Goal: Task Accomplishment & Management: Use online tool/utility

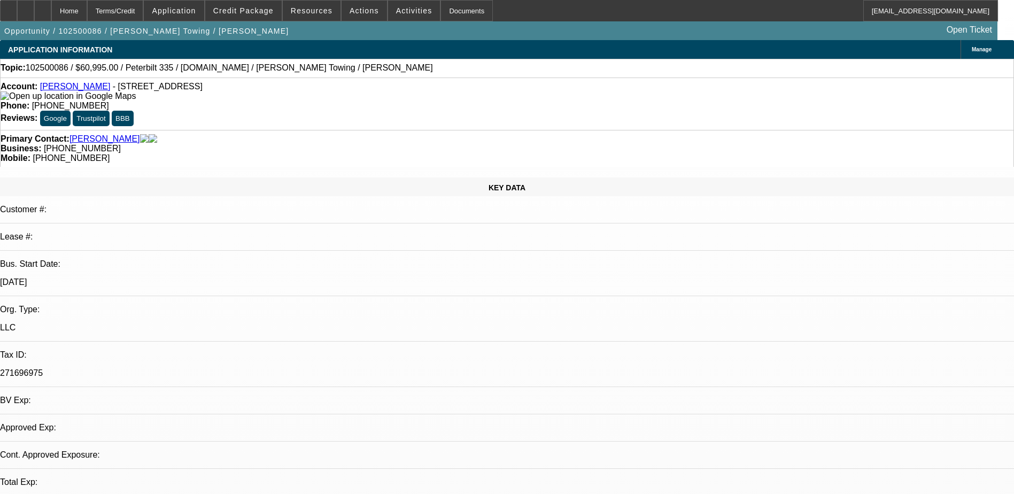
select select "0"
select select "2"
select select "0.1"
select select "1"
select select "2"
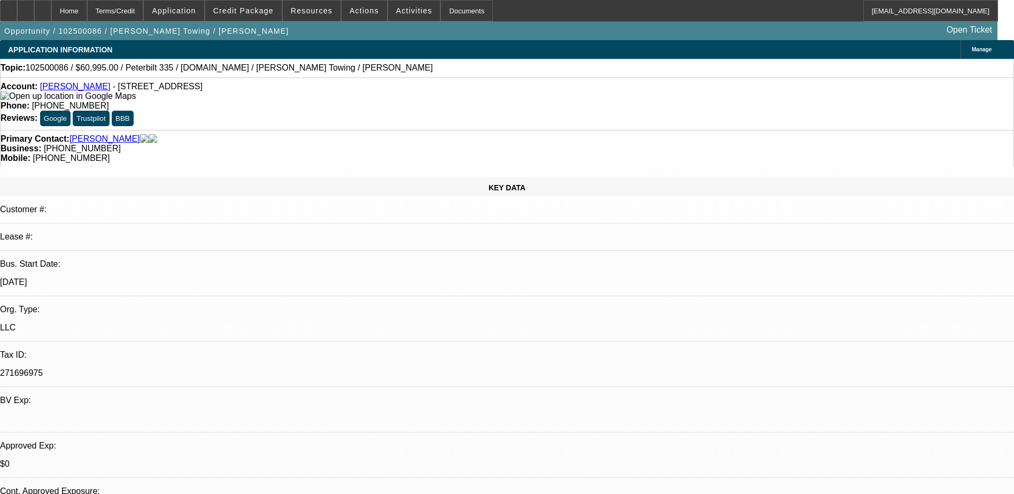
select select "4"
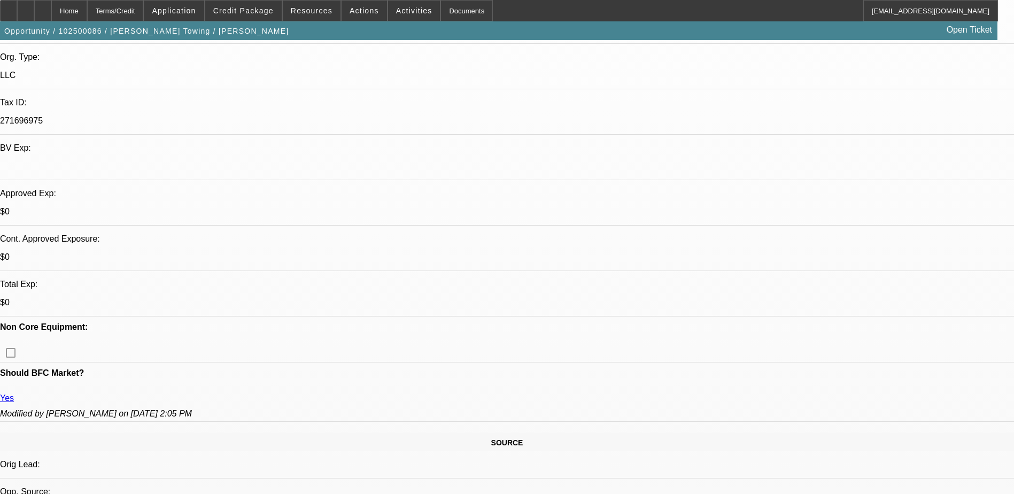
scroll to position [267, 0]
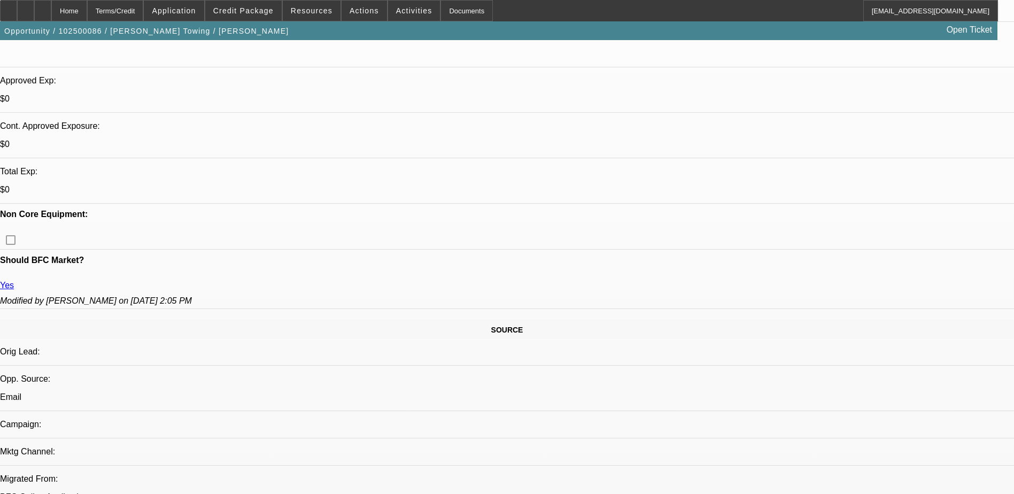
scroll to position [374, 0]
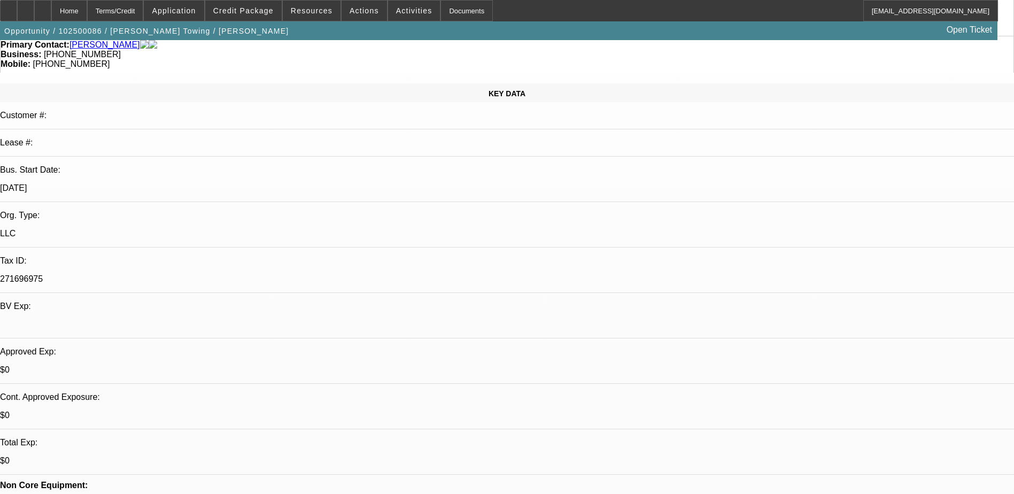
scroll to position [0, 0]
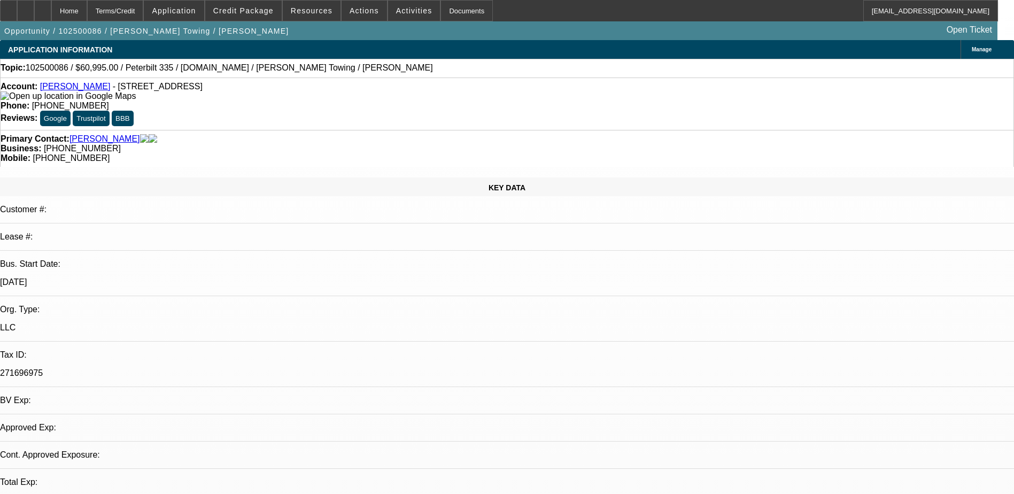
select select "0"
select select "2"
select select "0.1"
select select "1"
select select "2"
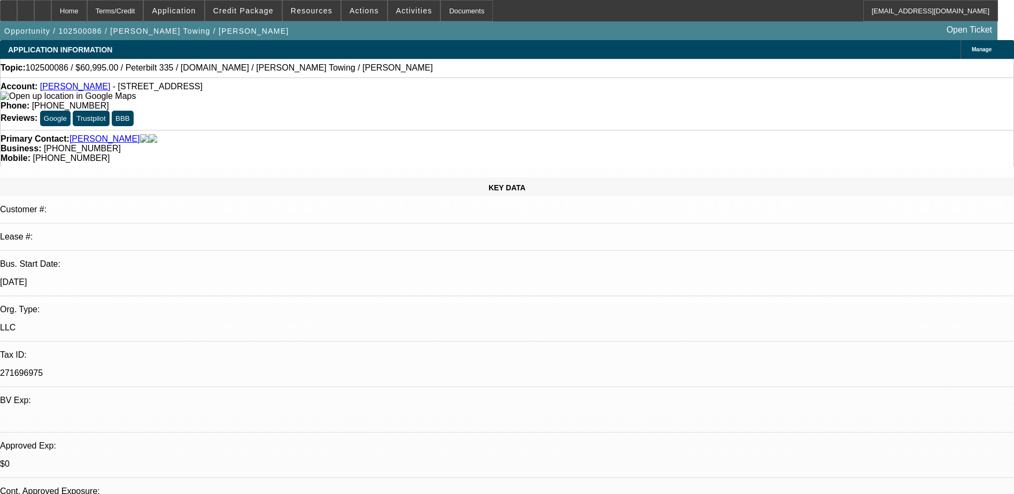
select select "4"
click at [34, 7] on div at bounding box center [25, 10] width 17 height 21
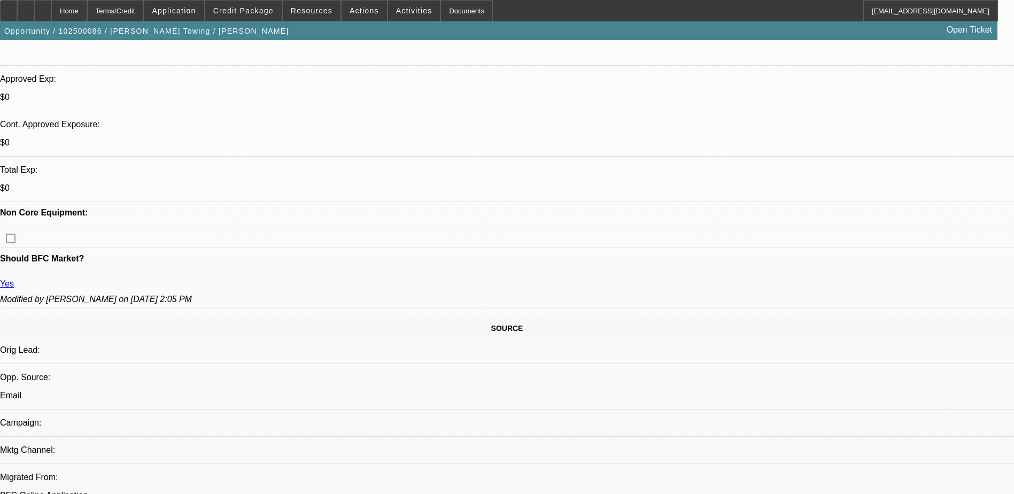
scroll to position [267, 0]
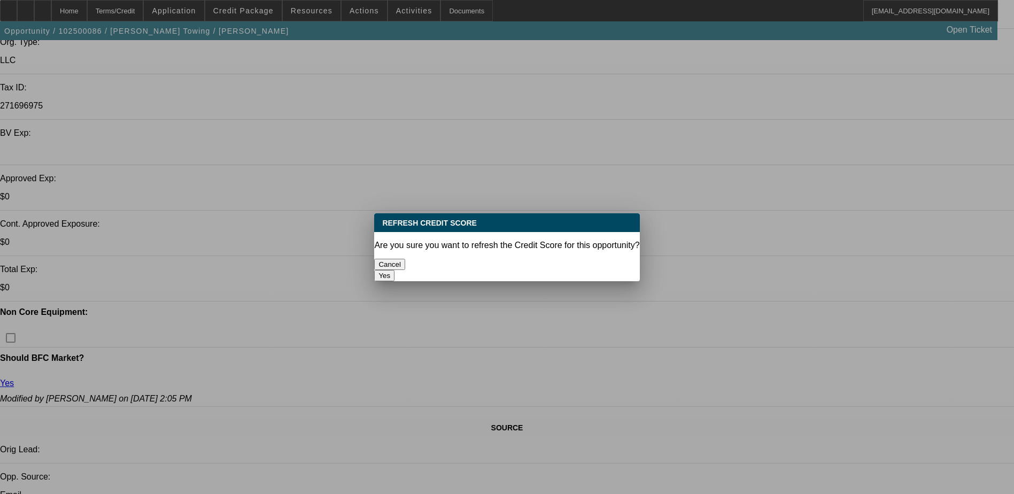
scroll to position [0, 0]
click at [395, 270] on button "Yes" at bounding box center [384, 275] width 20 height 11
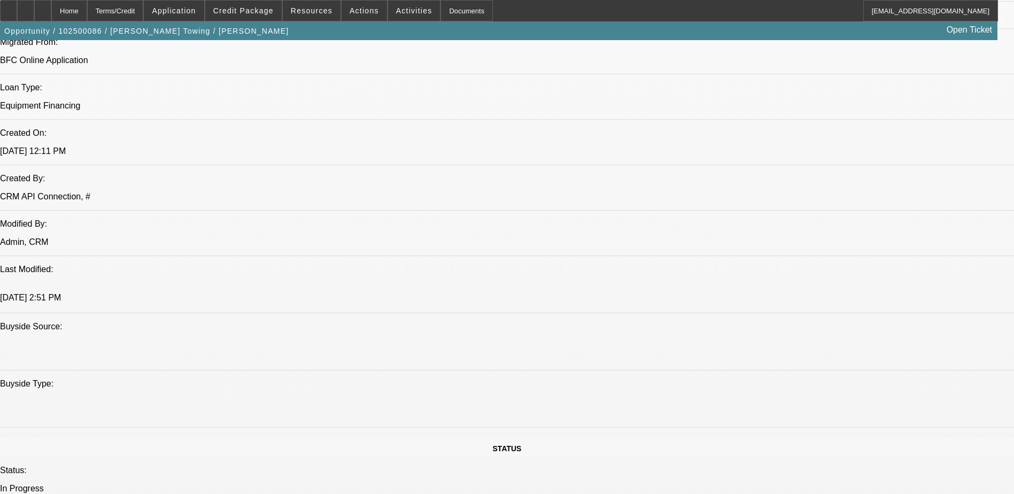
scroll to position [856, 0]
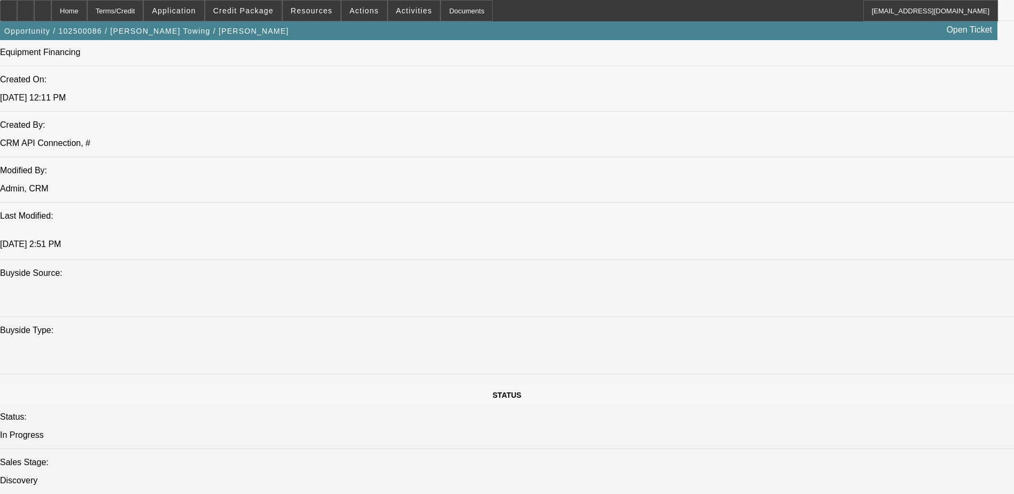
click at [43, 7] on icon at bounding box center [43, 7] width 0 height 0
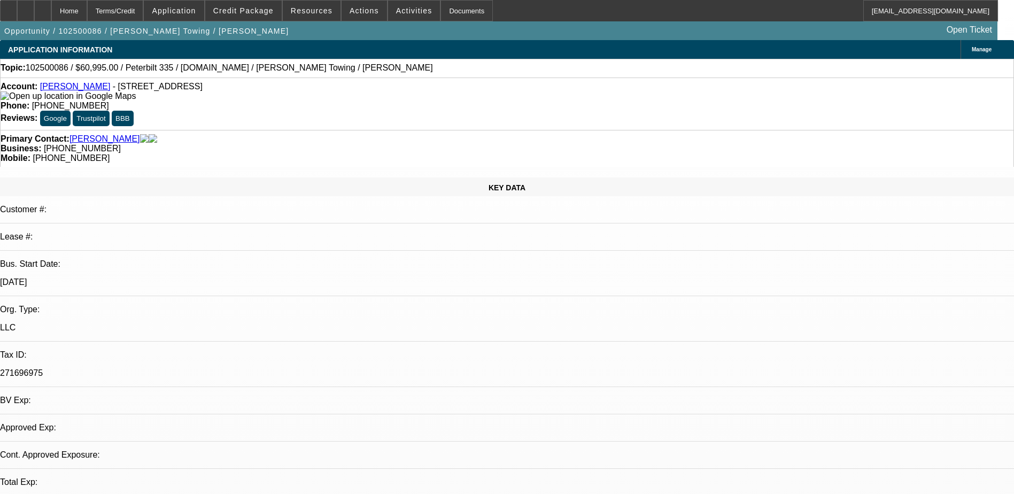
select select "0"
select select "2"
select select "0.1"
select select "4"
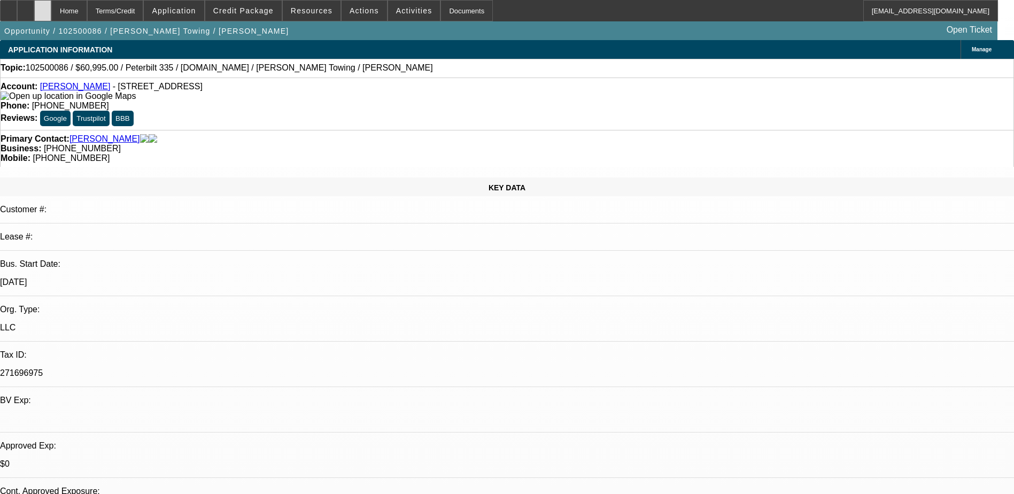
click at [43, 7] on icon at bounding box center [43, 7] width 0 height 0
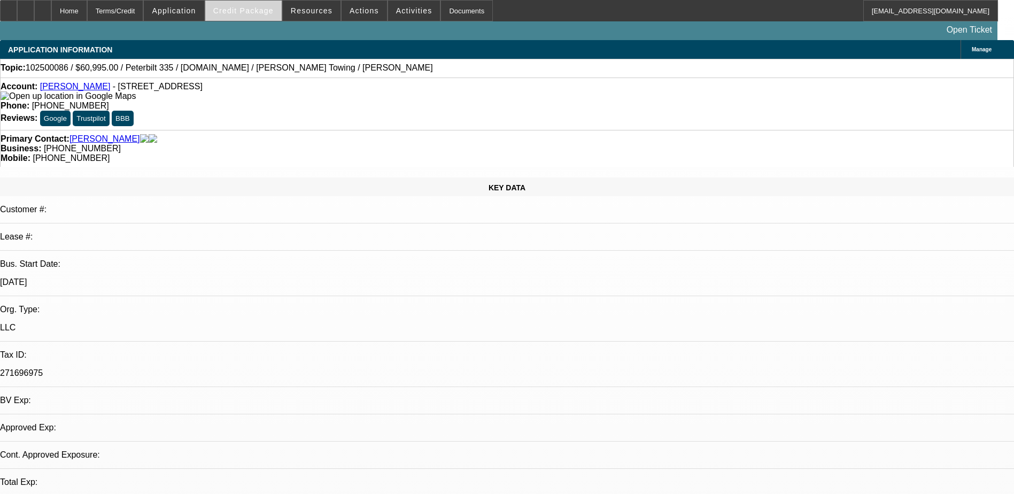
select select "0"
select select "2"
select select "0.1"
select select "1"
select select "2"
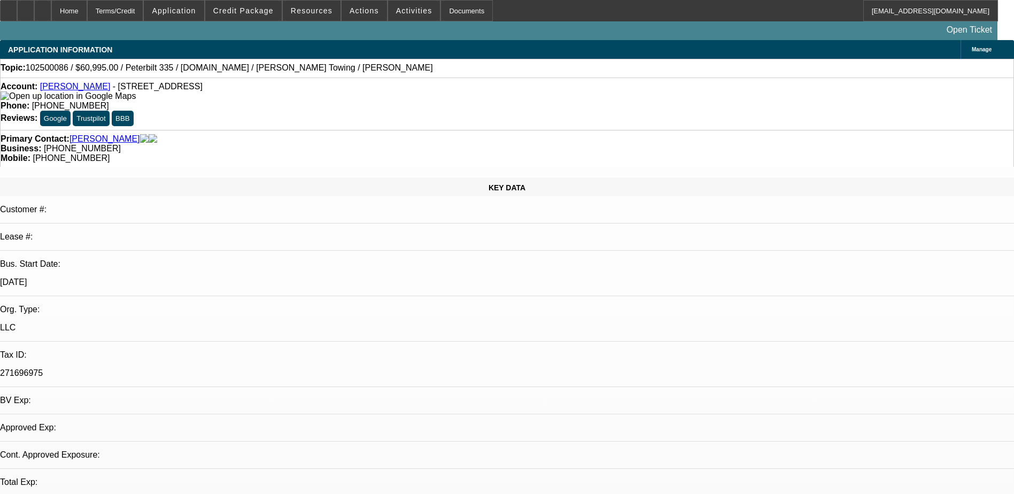
select select "4"
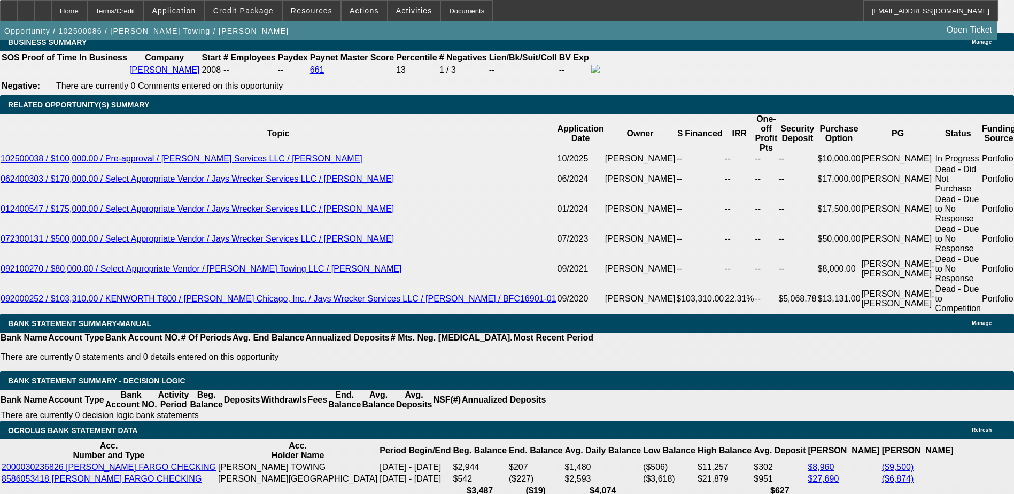
scroll to position [1880, 0]
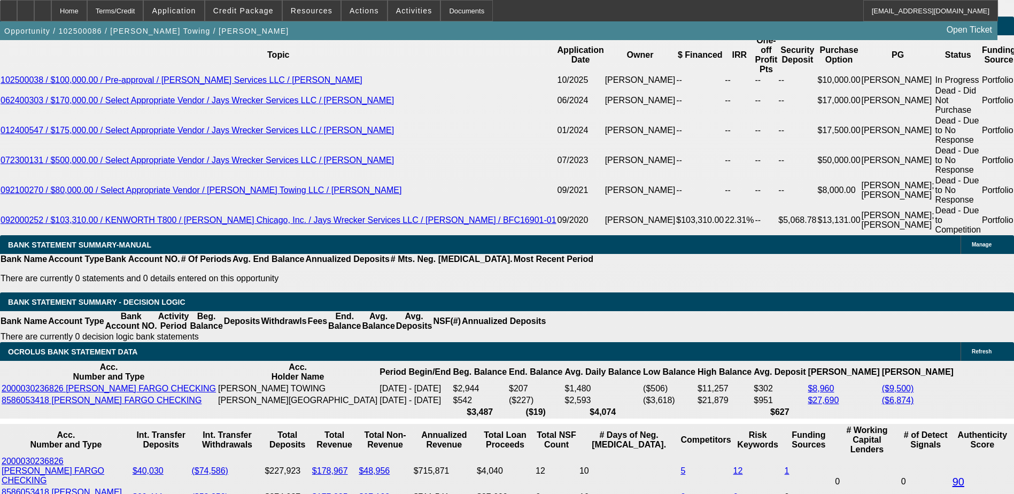
select select "0.15"
type input "$10,049.25"
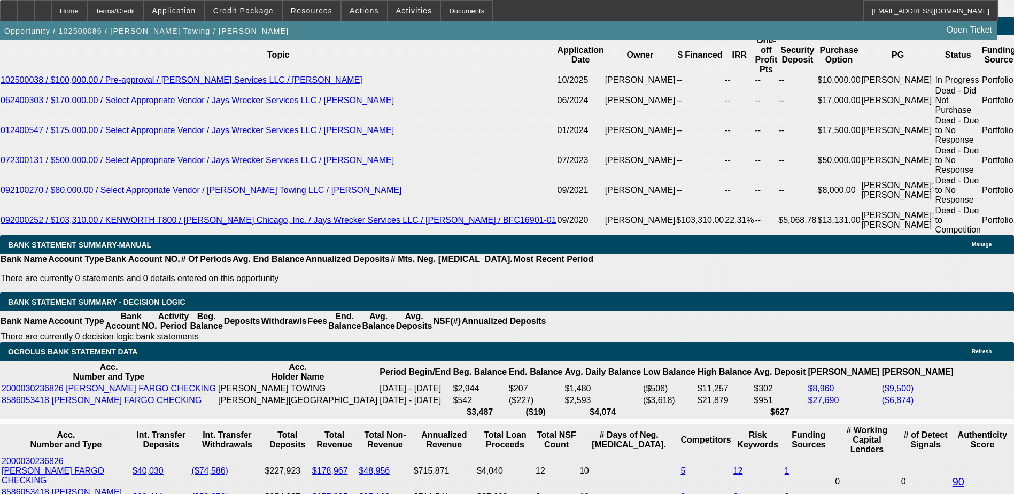
type input "UNKNOWN"
type input "$3,792.28"
type input "$1,896.14"
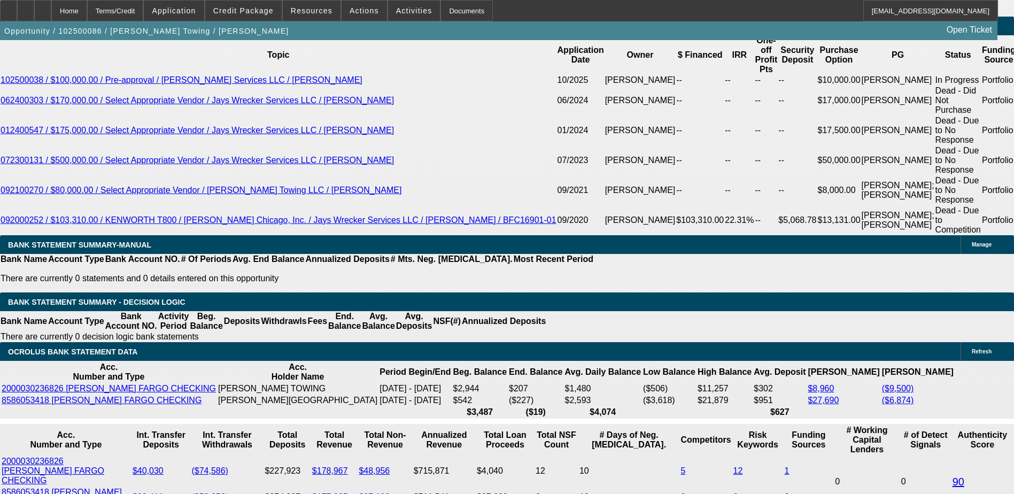
select select "0.1"
type input "$6,699.50"
type input "$4,015.36"
type input "$2,007.68"
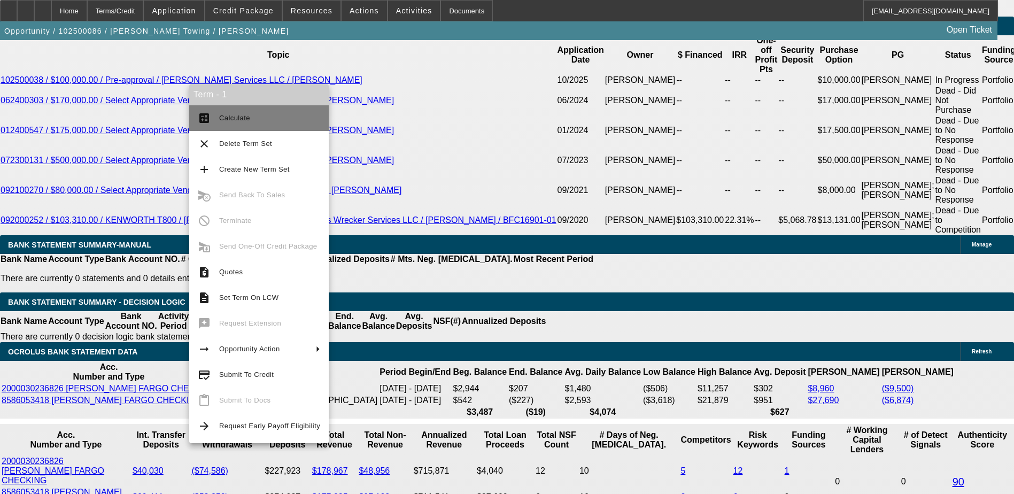
click at [244, 114] on span "Calculate" at bounding box center [234, 118] width 31 height 8
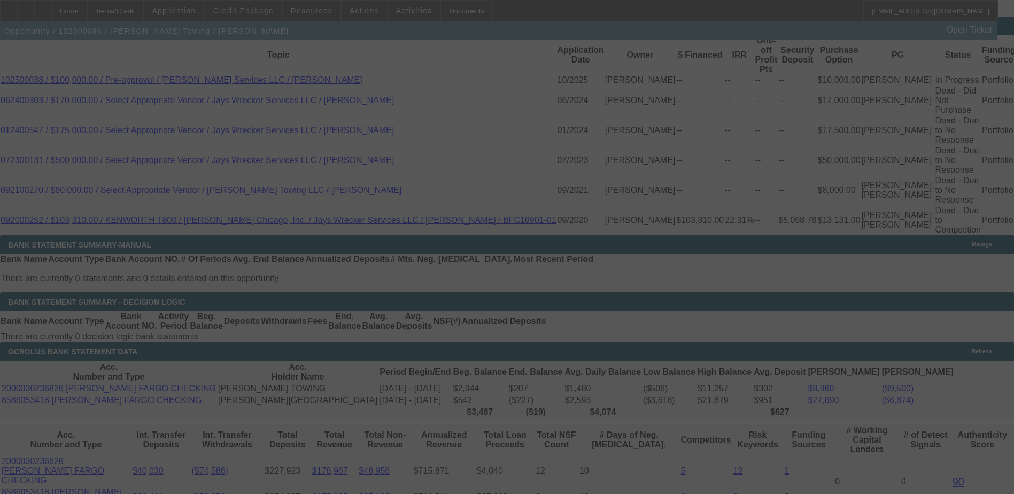
select select "0.1"
select select "2"
select select "0.1"
select select "4"
